Goal: Information Seeking & Learning: Learn about a topic

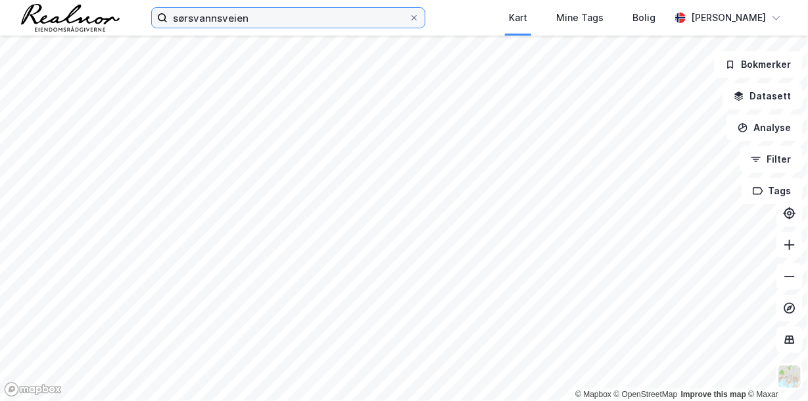
click at [268, 27] on input "sørsvannsveien" at bounding box center [288, 18] width 241 height 20
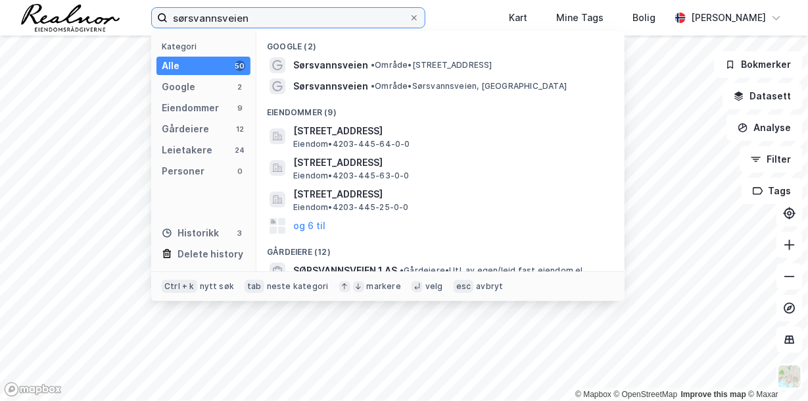
drag, startPoint x: 260, startPoint y: 21, endPoint x: 82, endPoint y: -5, distance: 179.5
click at [82, 0] on html "sørsvannsveien Kategori Alle 50 Google 2 Eiendommer 9 Gårdeiere 12 Leietakere 2…" at bounding box center [404, 200] width 808 height 401
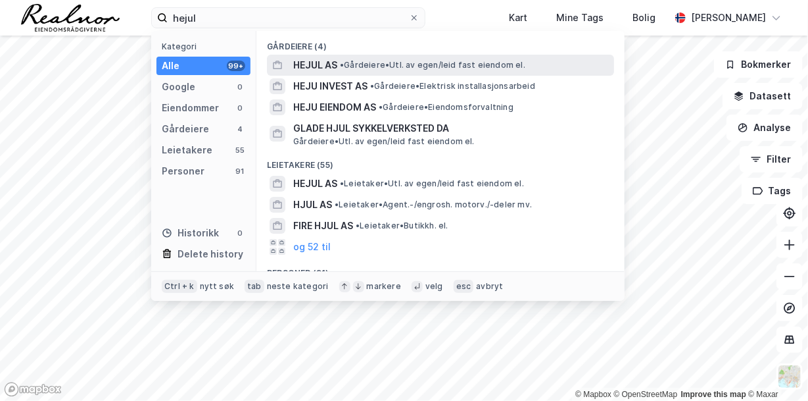
click at [339, 62] on div "HEJUL AS • Gårdeiere • Utl. av egen/leid fast eiendom el." at bounding box center [452, 65] width 318 height 16
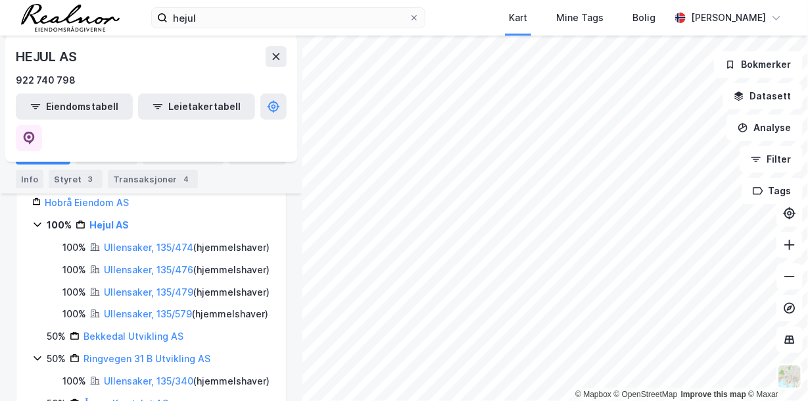
scroll to position [197, 0]
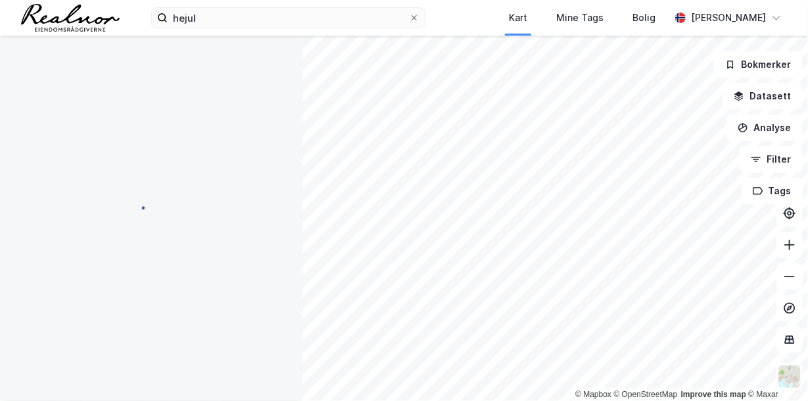
scroll to position [51, 0]
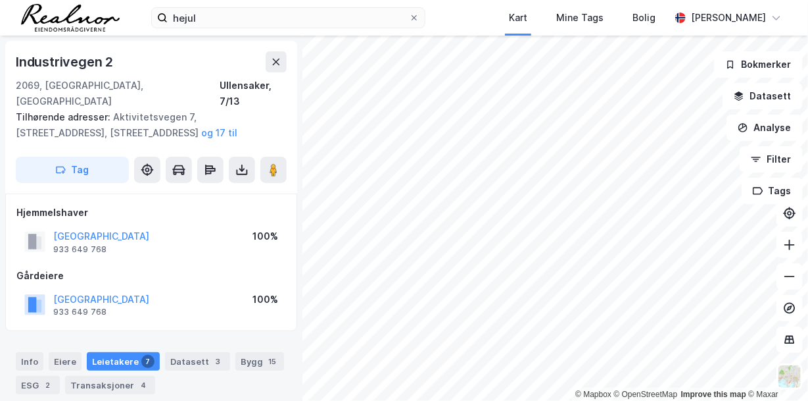
scroll to position [1, 0]
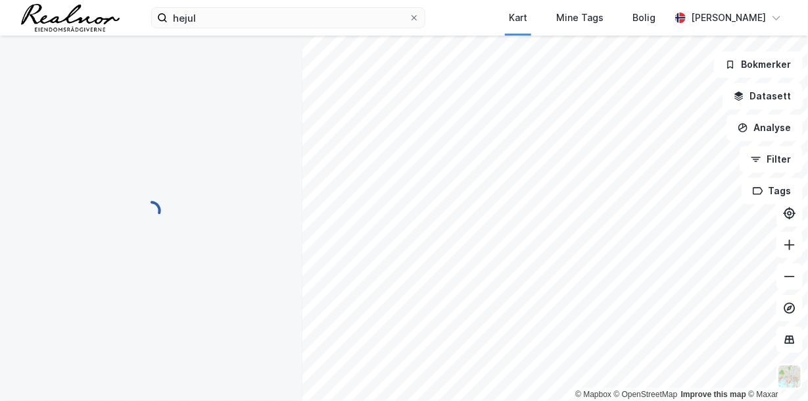
scroll to position [1, 0]
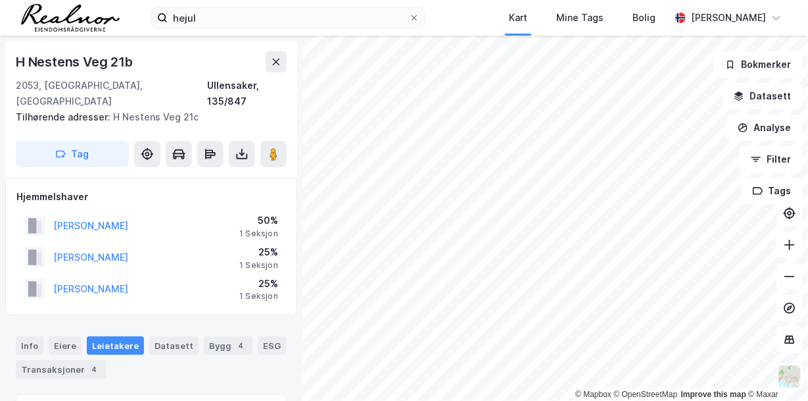
scroll to position [1, 0]
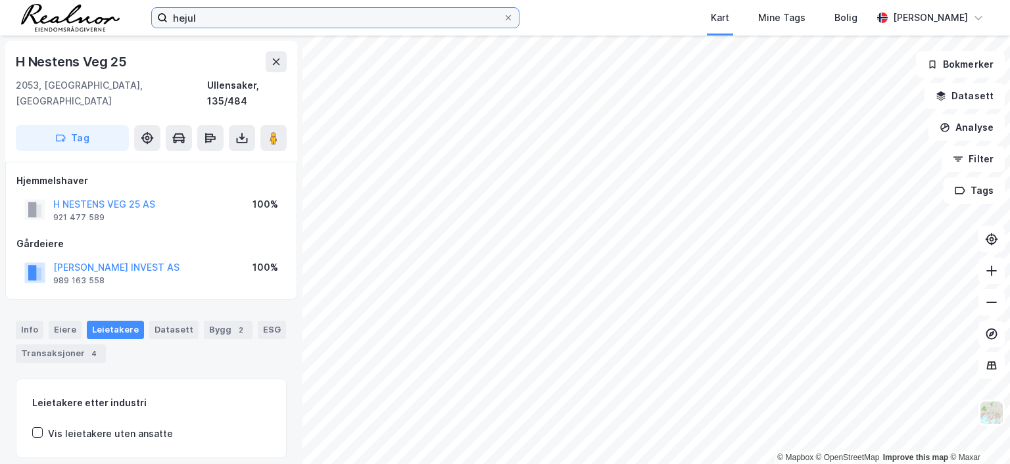
click at [291, 9] on input "hejul" at bounding box center [335, 18] width 335 height 20
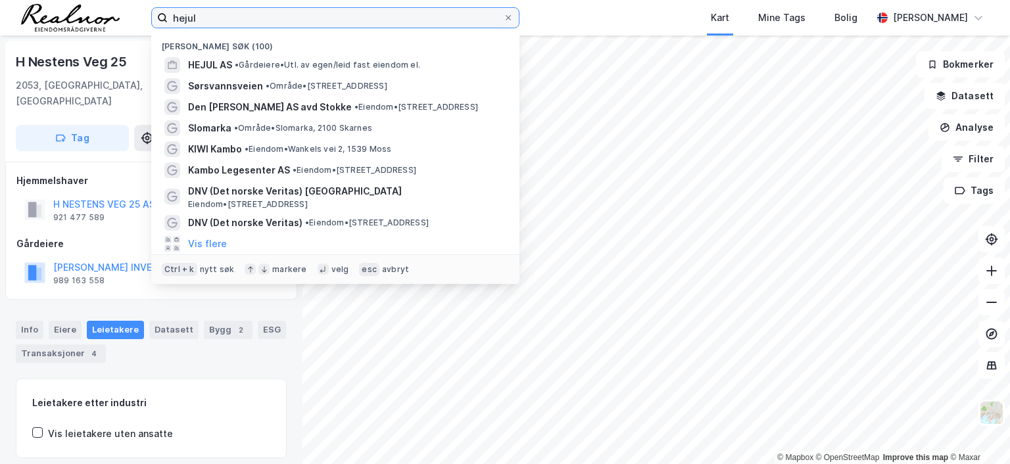
click at [280, 18] on input "hejul" at bounding box center [335, 18] width 335 height 20
drag, startPoint x: 278, startPoint y: 18, endPoint x: 118, endPoint y: 20, distance: 160.5
click at [118, 20] on div "[PERSON_NAME] søk (100) HEJUL AS • Gårdeiere • Utl. av egen/leid fast eiendom e…" at bounding box center [505, 18] width 1010 height 36
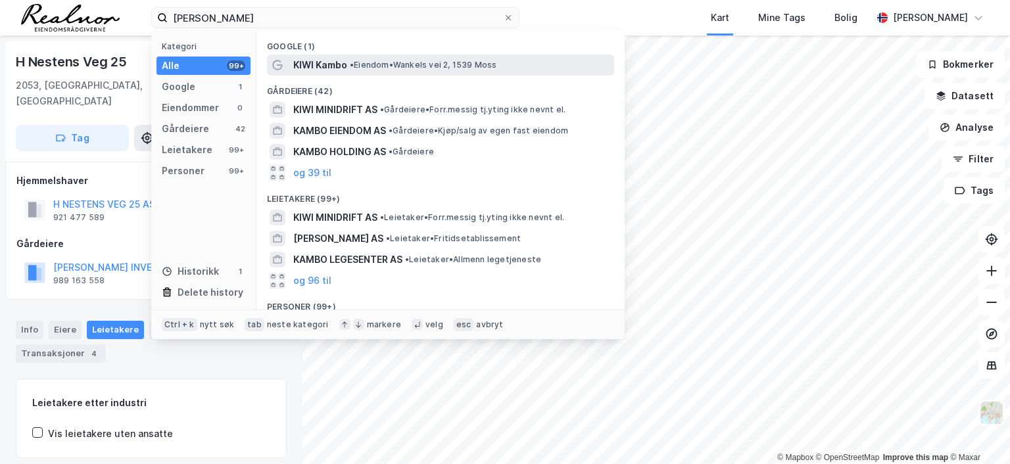
click at [401, 66] on span "• [PERSON_NAME] vei 2, 1539 Moss" at bounding box center [423, 65] width 147 height 11
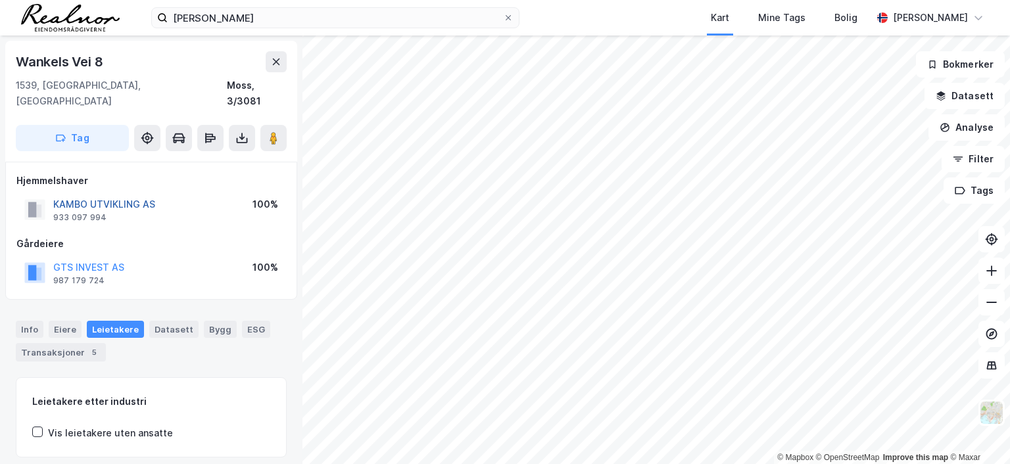
click at [0, 0] on button "KAMBO UTVIKLING AS" at bounding box center [0, 0] width 0 height 0
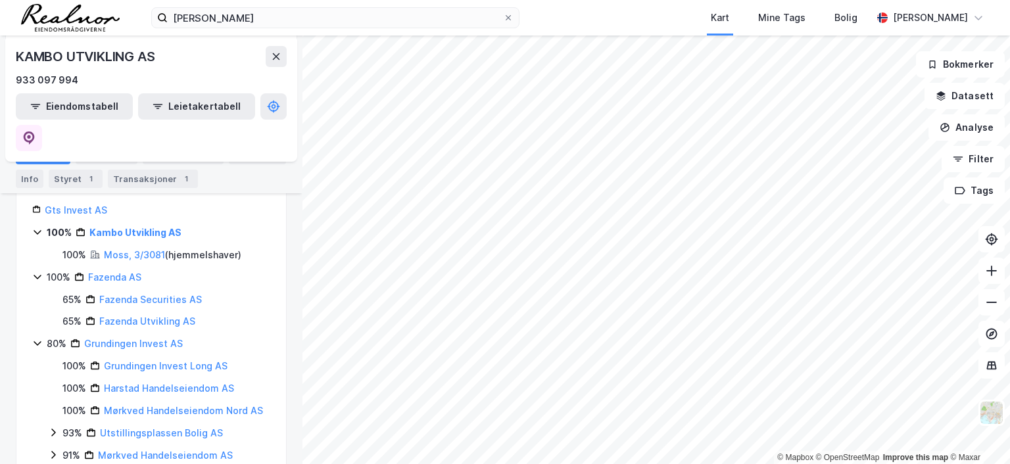
scroll to position [197, 0]
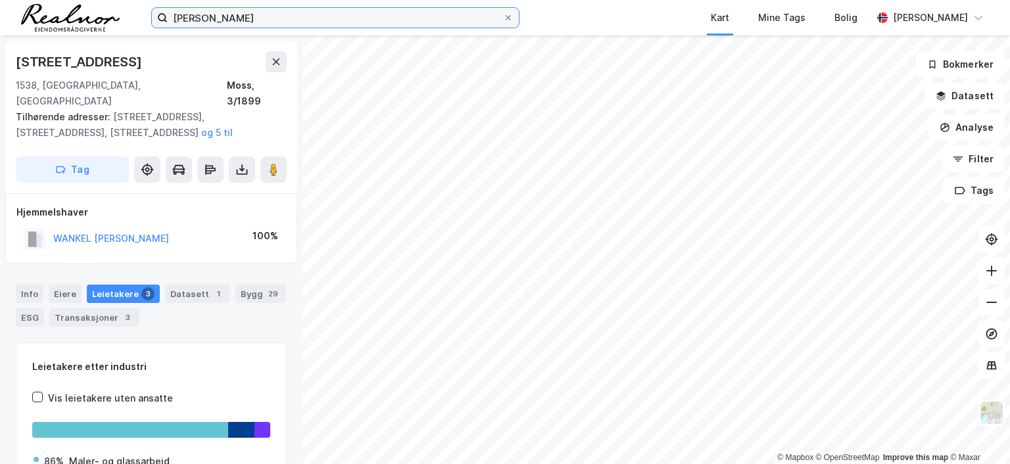
click at [287, 22] on input "[PERSON_NAME]" at bounding box center [335, 18] width 335 height 20
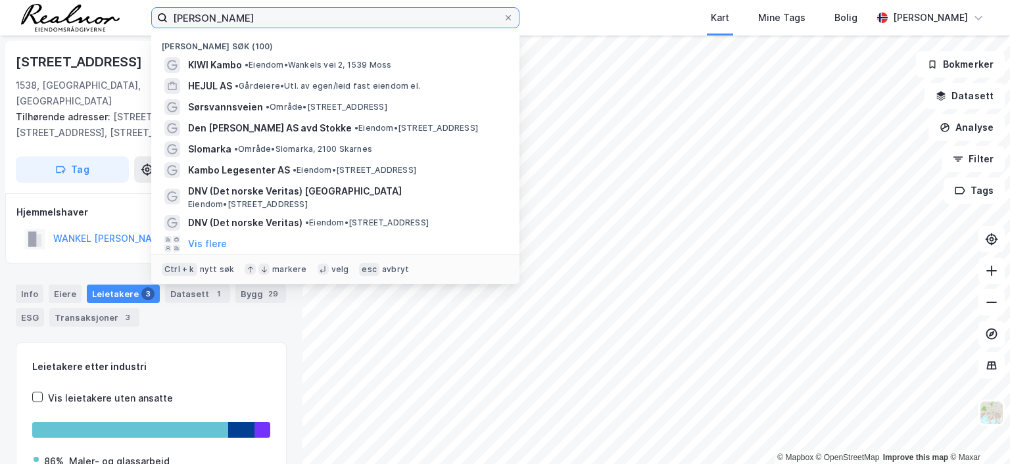
drag, startPoint x: 278, startPoint y: 18, endPoint x: 42, endPoint y: 20, distance: 235.5
click at [42, 20] on div "kiwi [PERSON_NAME] søk (100) [PERSON_NAME] vei 2, 1539 [PERSON_NAME] AS • Gårde…" at bounding box center [505, 18] width 1010 height 36
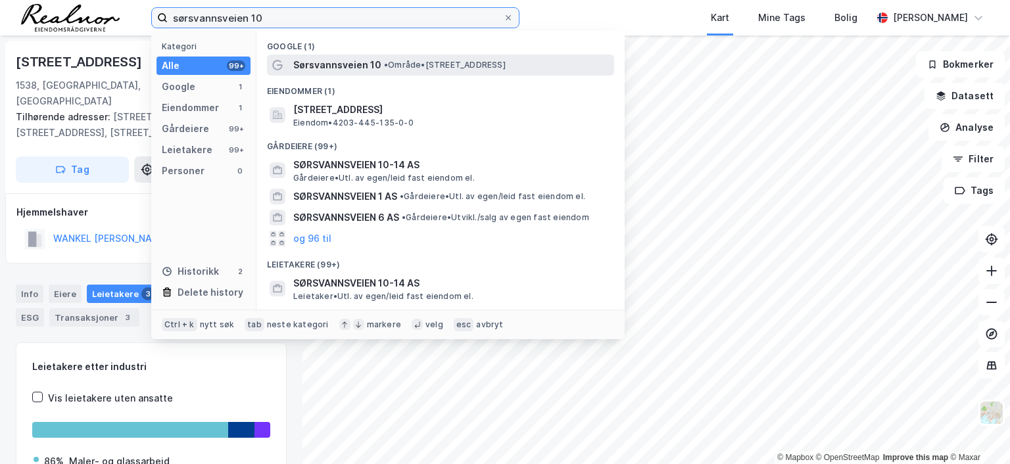
type input "sørsvannsveien 10"
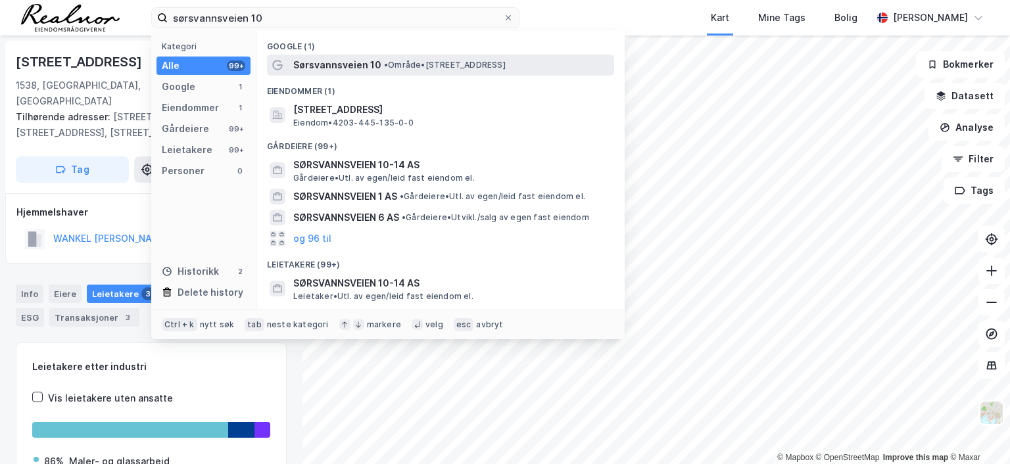
click at [349, 60] on span "Sørsvannsveien 10" at bounding box center [337, 65] width 88 height 16
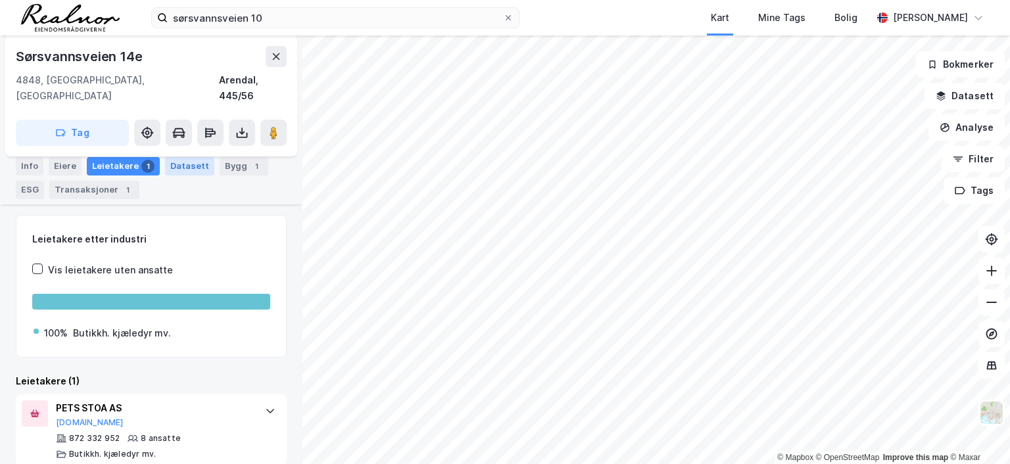
scroll to position [164, 0]
click at [278, 126] on icon at bounding box center [273, 132] width 13 height 13
